Goal: Find specific page/section: Find specific page/section

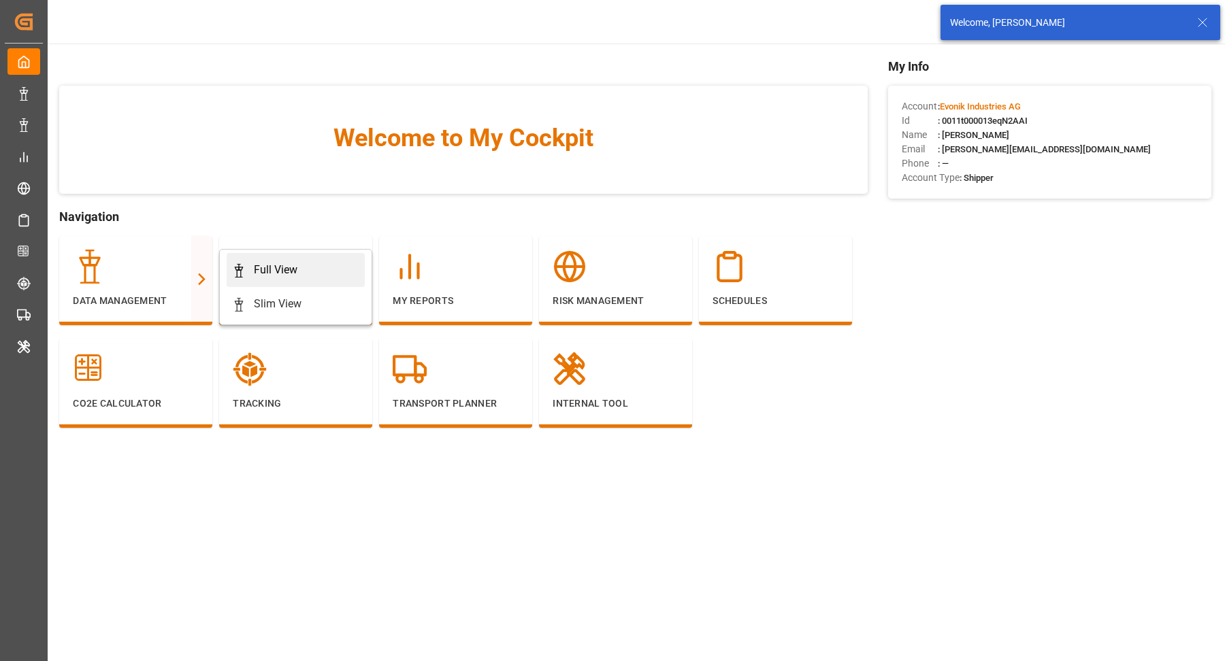
click at [293, 277] on div "Full View" at bounding box center [276, 270] width 44 height 16
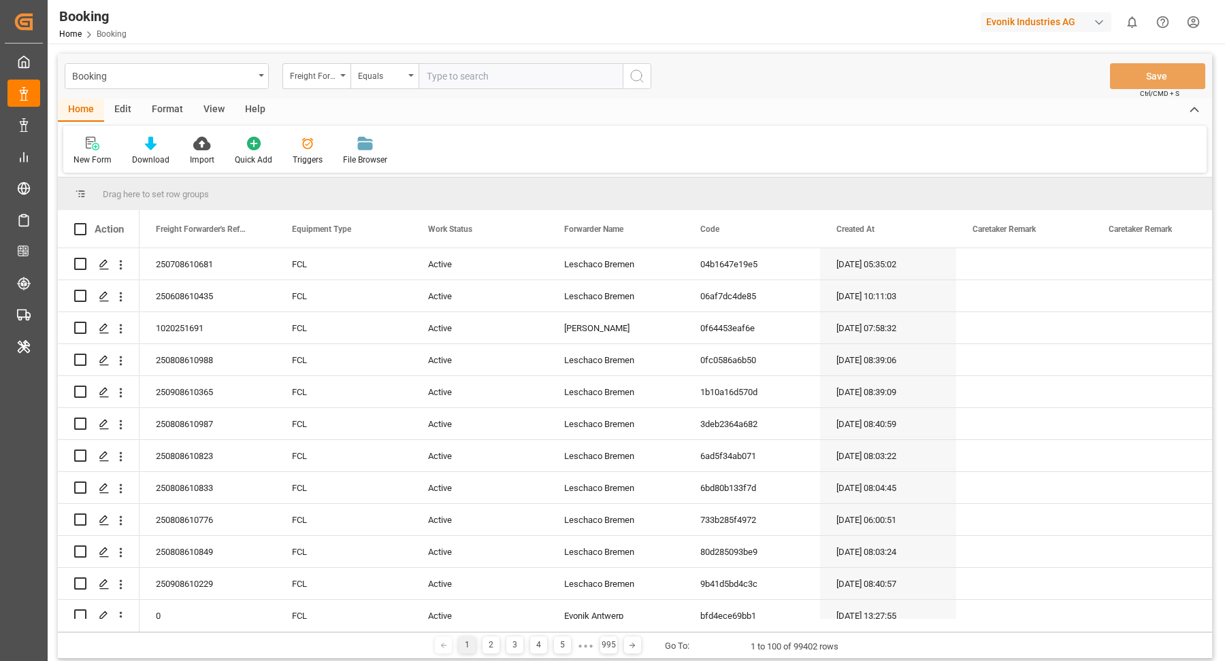
click at [158, 117] on div "Format" at bounding box center [168, 110] width 52 height 23
click at [68, 151] on div "Filter Rows" at bounding box center [93, 151] width 61 height 30
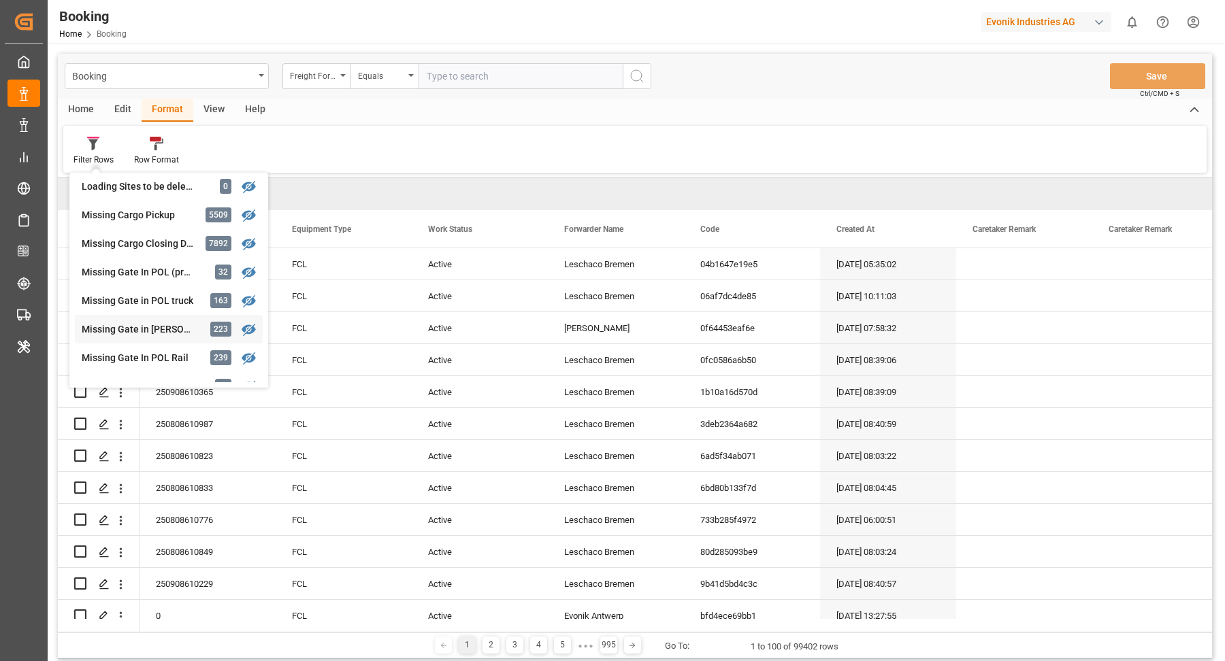
scroll to position [131, 0]
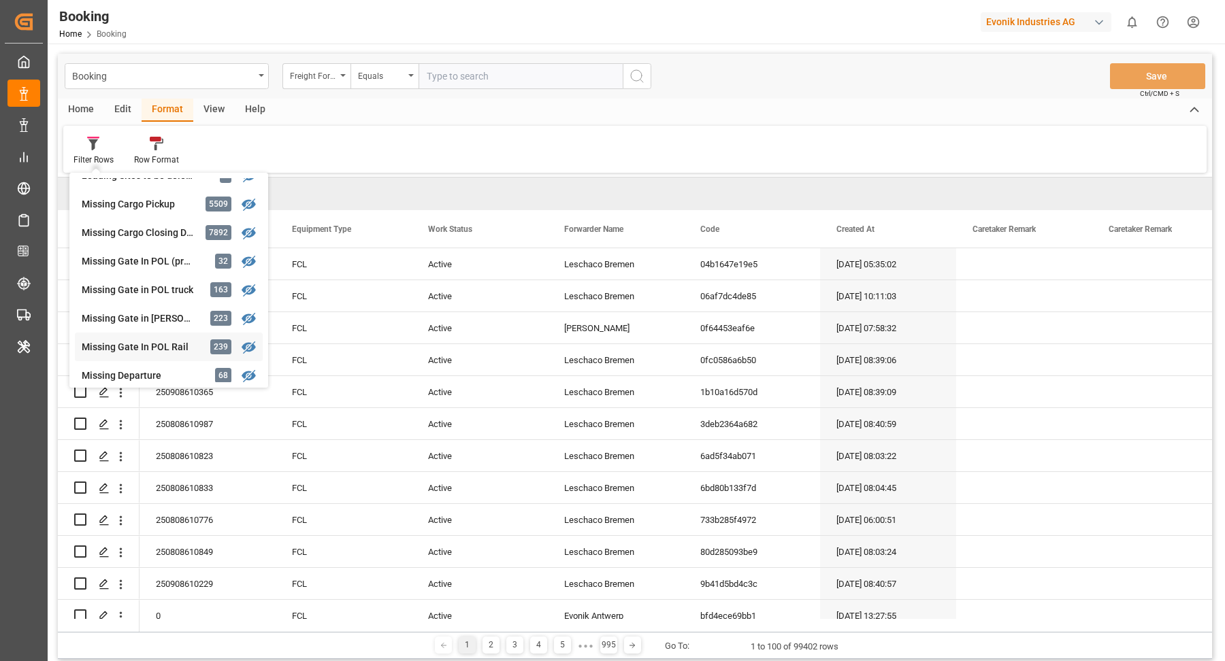
click at [160, 343] on div "Missing Gate In POL Rail" at bounding box center [141, 347] width 119 height 14
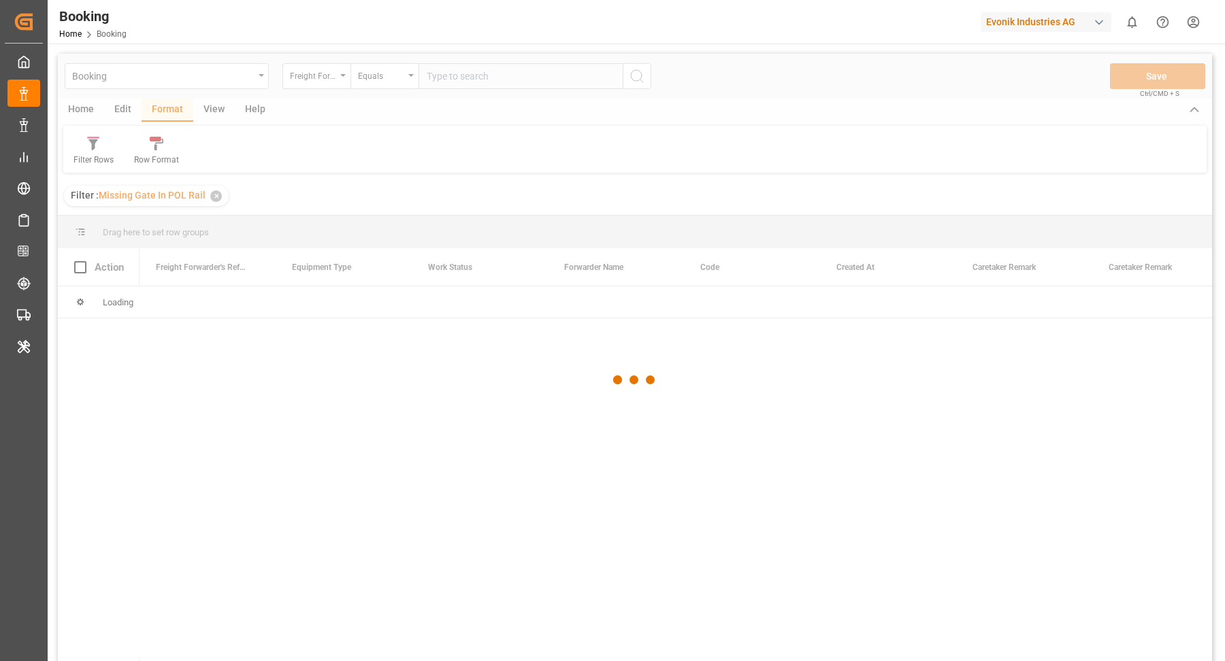
click at [210, 110] on div at bounding box center [635, 380] width 1154 height 653
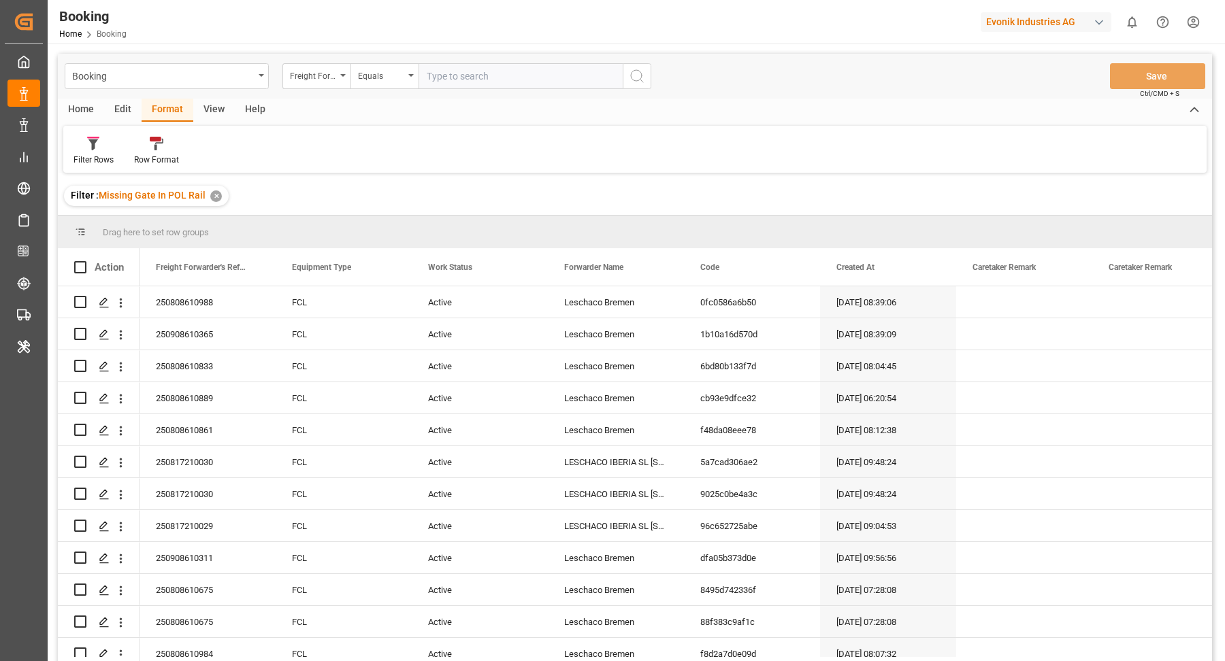
click at [214, 108] on div "View" at bounding box center [214, 110] width 42 height 23
click at [89, 147] on icon at bounding box center [87, 144] width 14 height 14
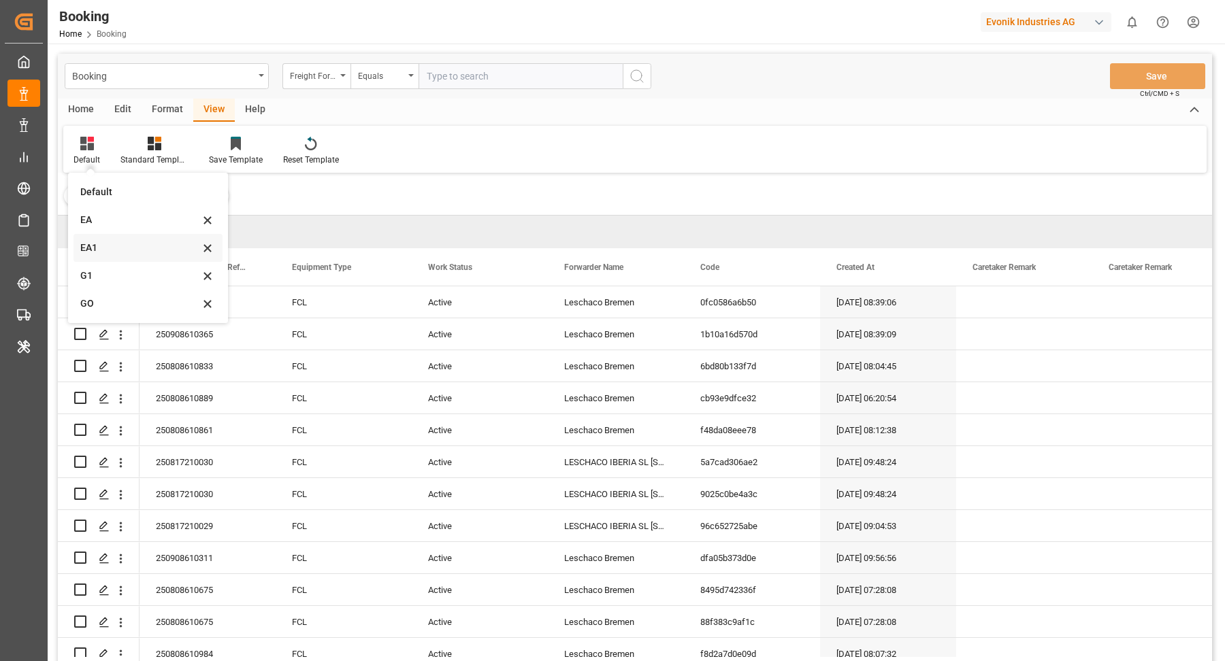
click at [138, 250] on div "EA1" at bounding box center [139, 248] width 119 height 14
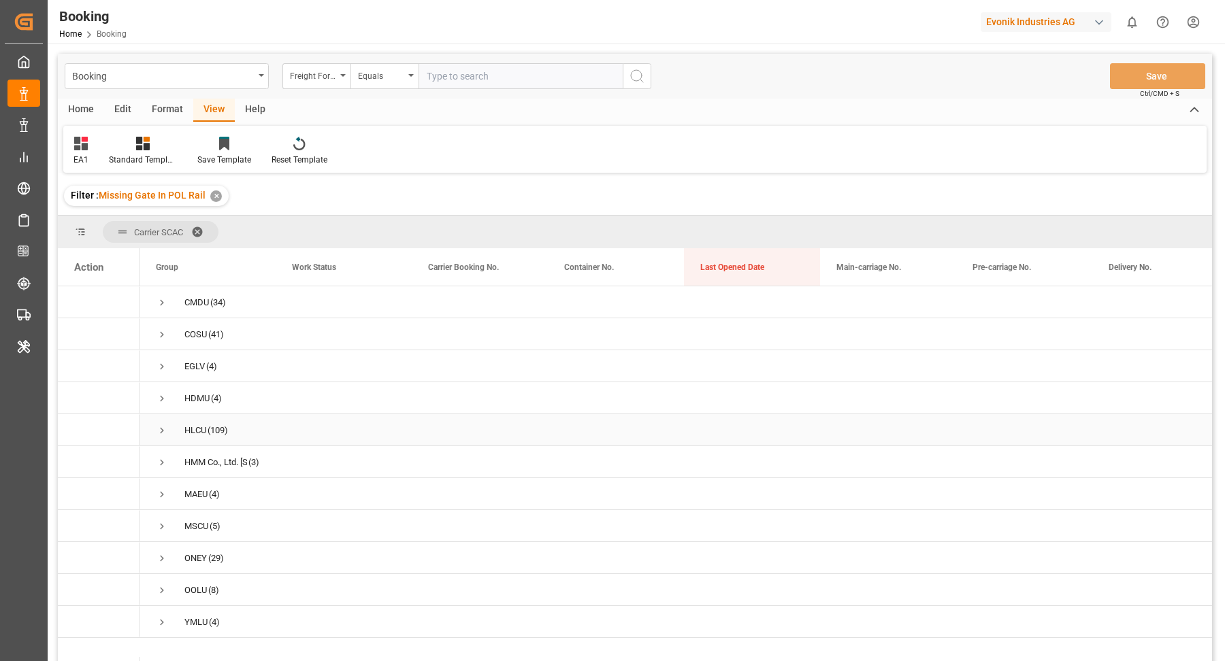
click at [161, 429] on span "Press SPACE to select this row." at bounding box center [162, 431] width 12 height 12
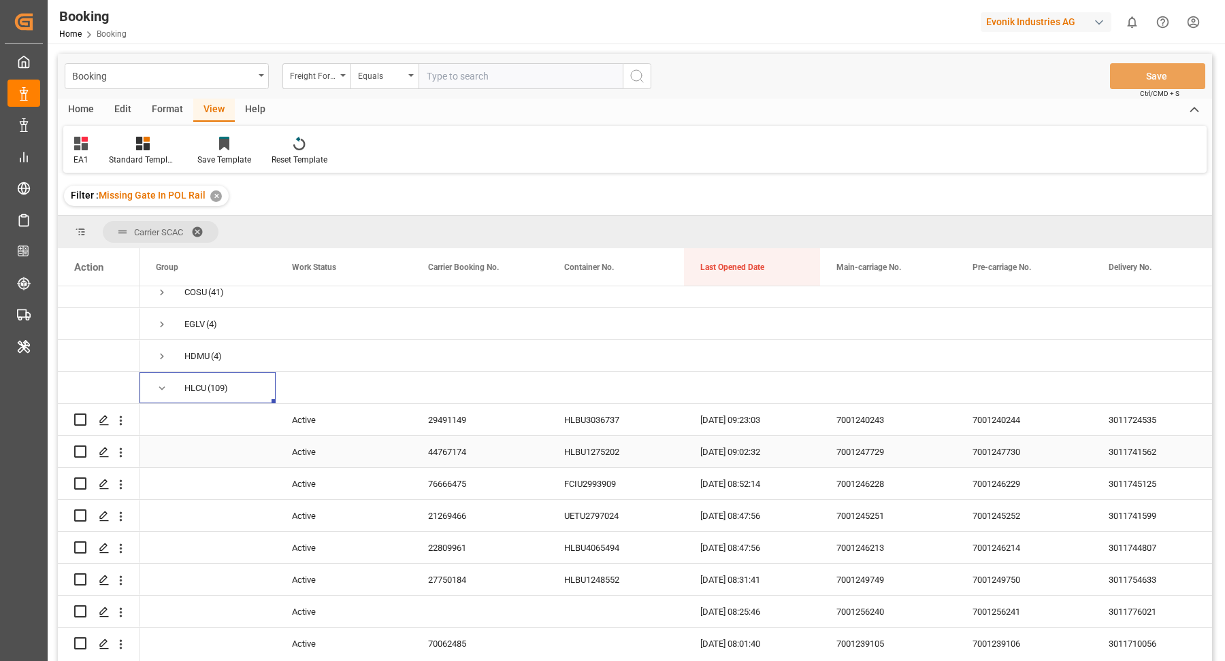
scroll to position [87, 0]
